Goal: Task Accomplishment & Management: Use online tool/utility

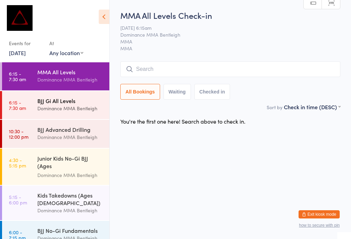
click at [80, 102] on div "BJJ Gi All Levels" at bounding box center [70, 101] width 66 height 8
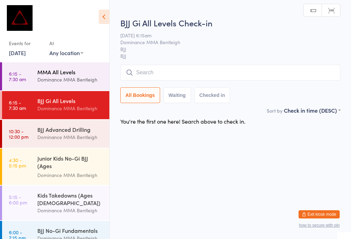
click at [68, 86] on div "MMA All Levels Dominance MMA Bentleigh" at bounding box center [73, 75] width 72 height 27
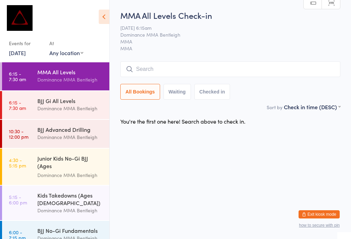
click at [326, 73] on input "search" at bounding box center [230, 69] width 220 height 16
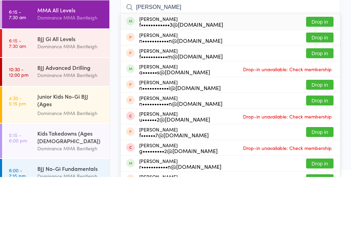
type input "[PERSON_NAME]"
click at [223, 76] on div "[PERSON_NAME] f••••••••••••3@[DOMAIN_NAME] Drop in" at bounding box center [230, 84] width 219 height 16
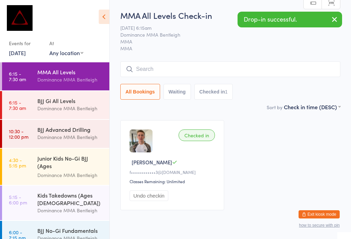
click at [278, 63] on input "search" at bounding box center [230, 69] width 220 height 16
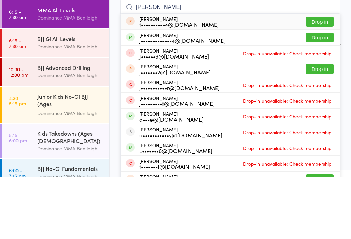
type input "[PERSON_NAME]"
click at [324, 95] on button "Drop in" at bounding box center [319, 100] width 27 height 10
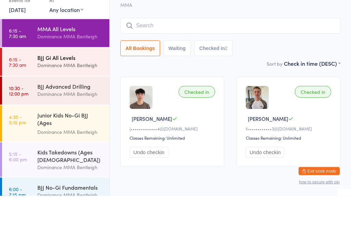
click at [68, 97] on div "BJJ Gi All Levels" at bounding box center [70, 101] width 66 height 8
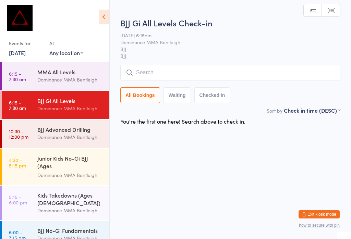
click at [272, 67] on input "search" at bounding box center [230, 73] width 220 height 16
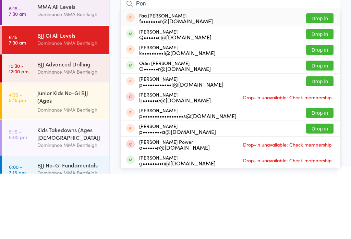
type input "Pon"
click at [319, 95] on button "Drop in" at bounding box center [319, 100] width 27 height 10
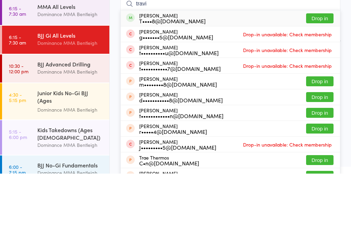
type input "travi"
click at [322, 79] on button "Drop in" at bounding box center [319, 84] width 27 height 10
